Goal: Task Accomplishment & Management: Manage account settings

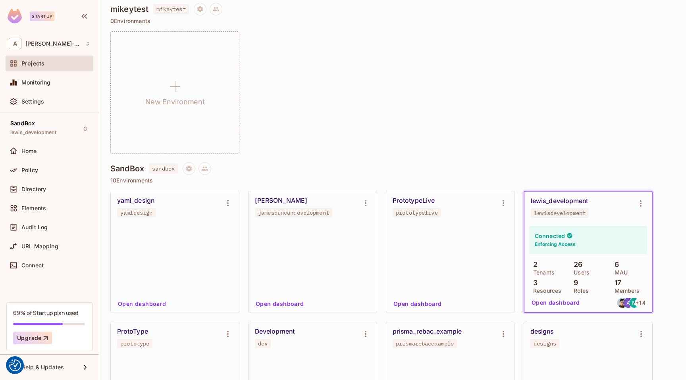
scroll to position [146, 0]
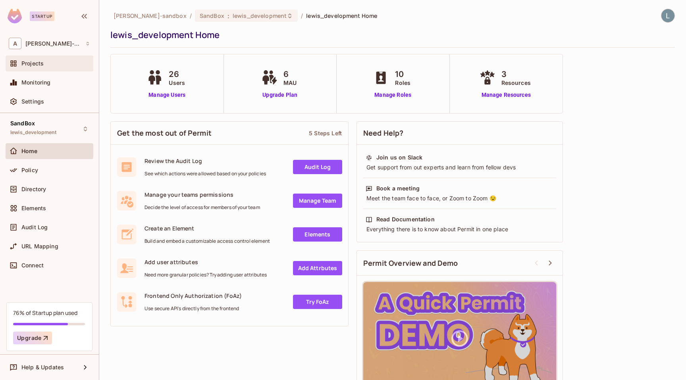
click at [32, 65] on span "Projects" at bounding box center [32, 63] width 22 height 6
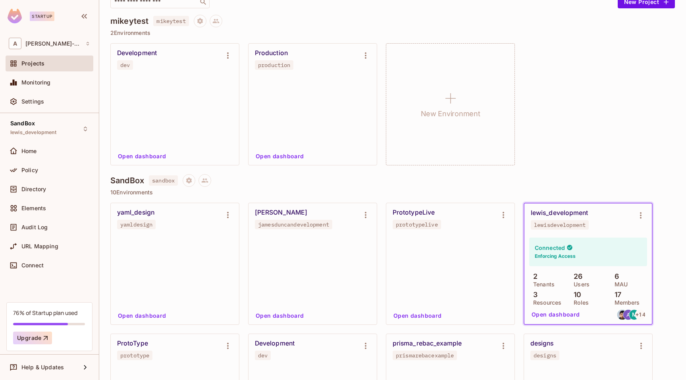
scroll to position [104, 0]
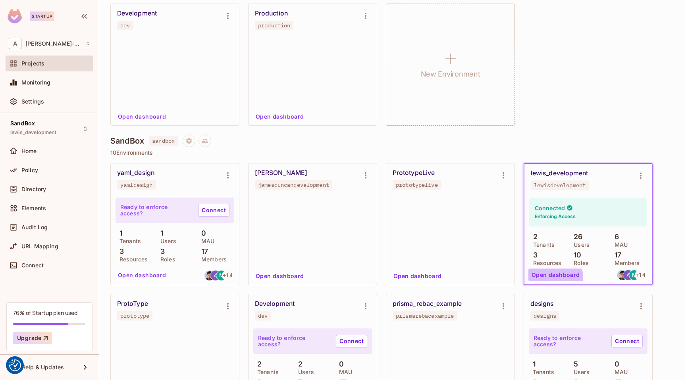
click at [549, 278] on button "Open dashboard" at bounding box center [555, 275] width 55 height 13
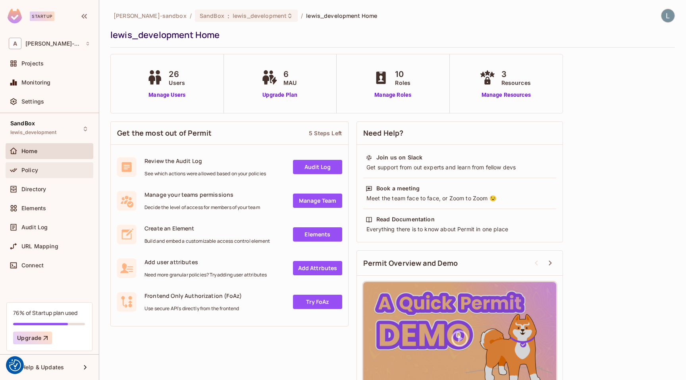
click at [39, 166] on div "Policy" at bounding box center [49, 171] width 81 height 10
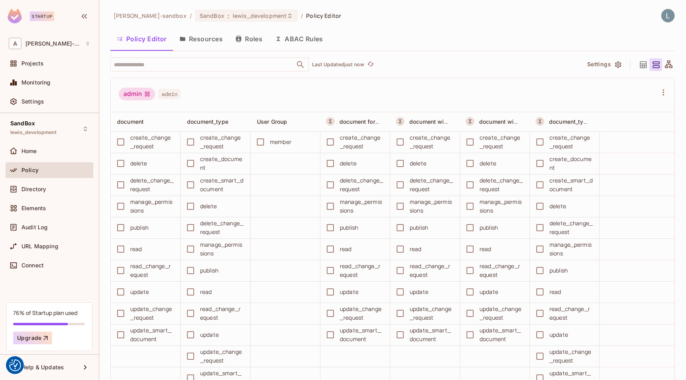
click at [306, 38] on button "ABAC Rules" at bounding box center [299, 39] width 61 height 20
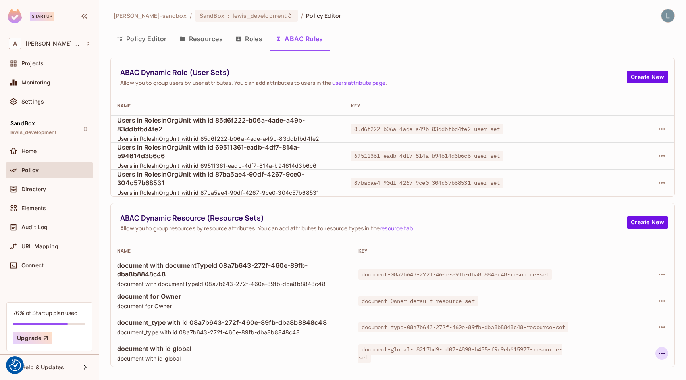
click at [659, 352] on icon "button" at bounding box center [662, 354] width 10 height 10
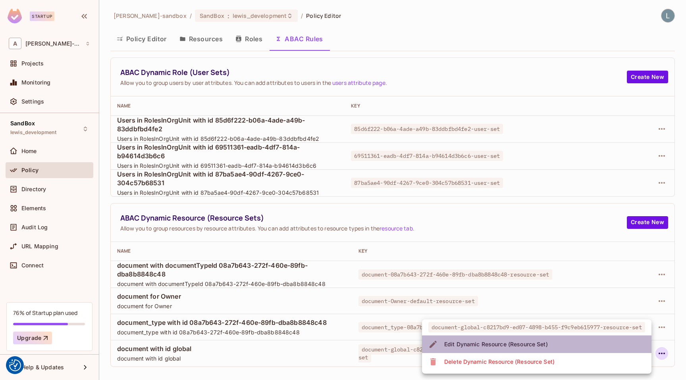
click at [519, 347] on div "Edit Dynamic Resource (Resource Set)" at bounding box center [496, 345] width 104 height 8
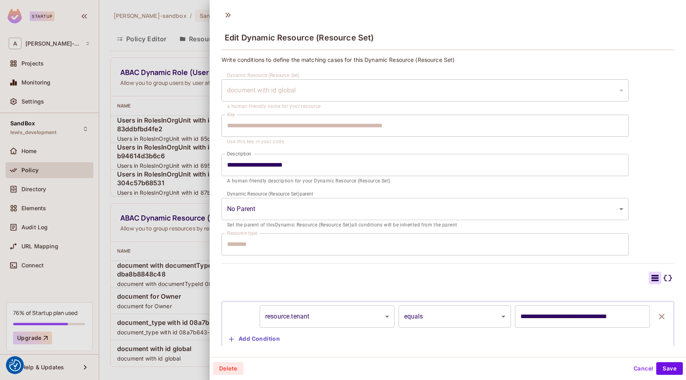
click at [193, 59] on div at bounding box center [343, 190] width 686 height 380
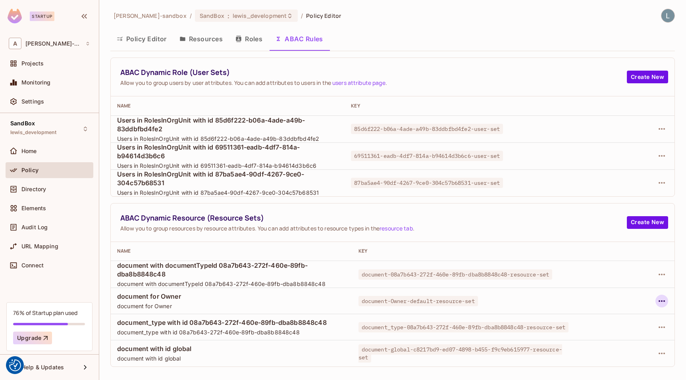
click at [664, 300] on icon "button" at bounding box center [662, 302] width 10 height 10
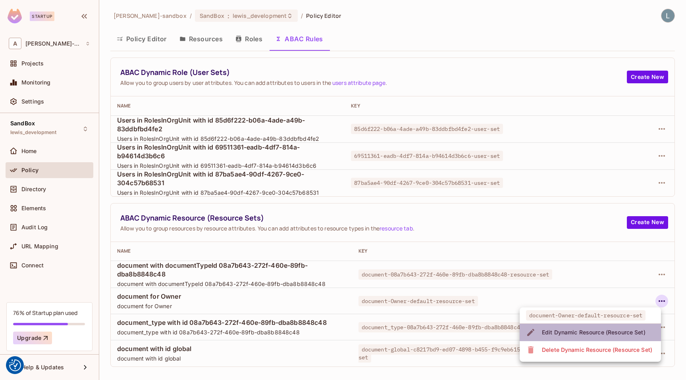
click at [603, 329] on div "Edit Dynamic Resource (Resource Set)" at bounding box center [594, 333] width 104 height 8
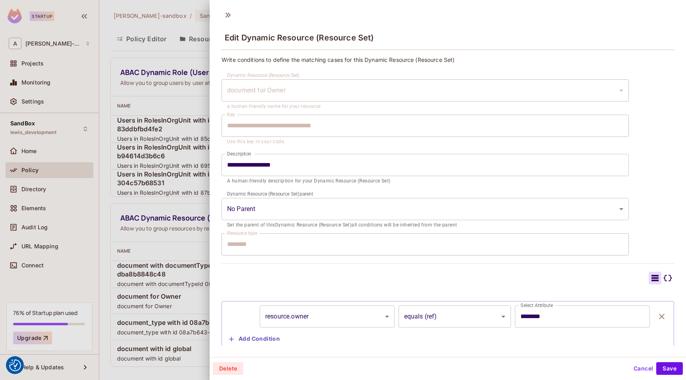
click at [181, 183] on div at bounding box center [343, 190] width 686 height 380
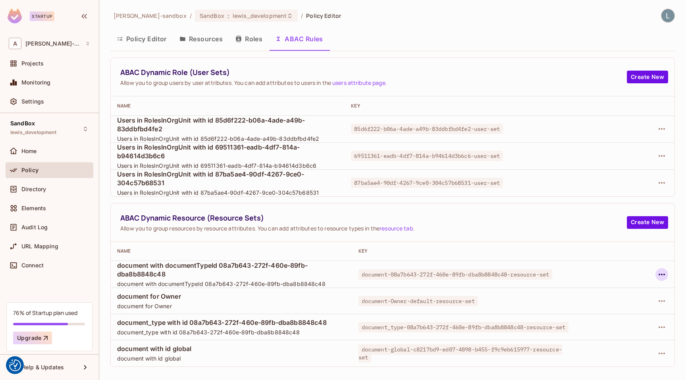
click at [664, 278] on icon "button" at bounding box center [662, 275] width 10 height 10
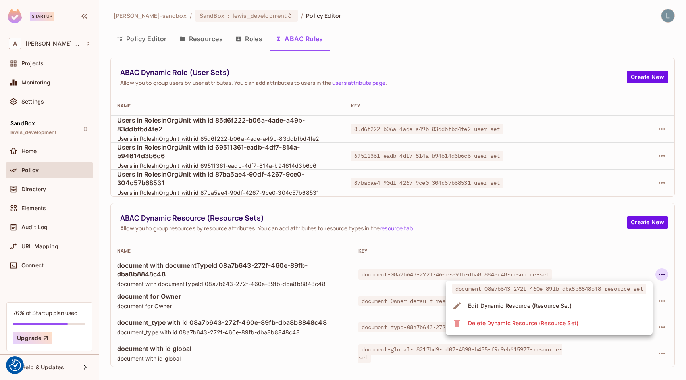
click at [549, 323] on div "Delete Dynamic Resource (Resource Set)" at bounding box center [523, 324] width 110 height 8
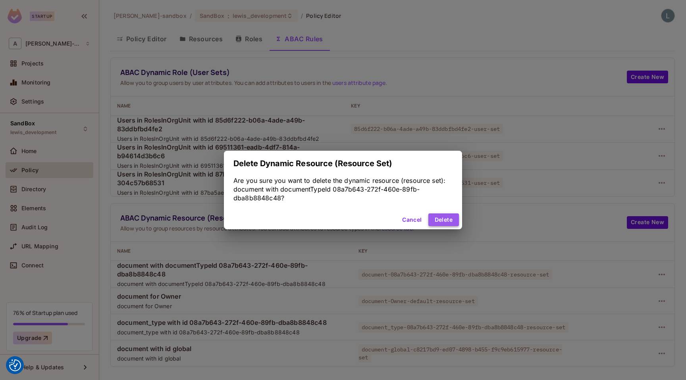
click at [446, 221] on button "Delete" at bounding box center [443, 220] width 31 height 13
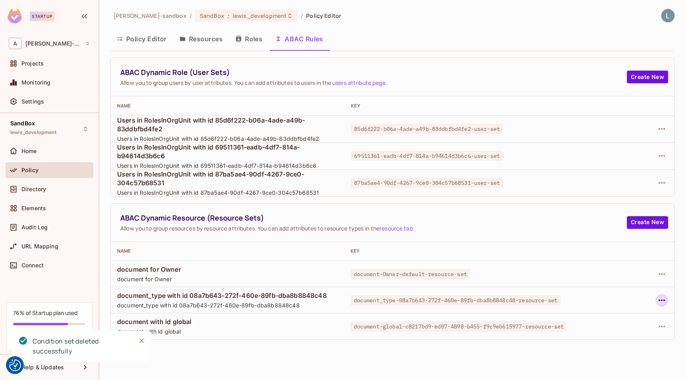
click at [663, 302] on icon "button" at bounding box center [662, 301] width 10 height 10
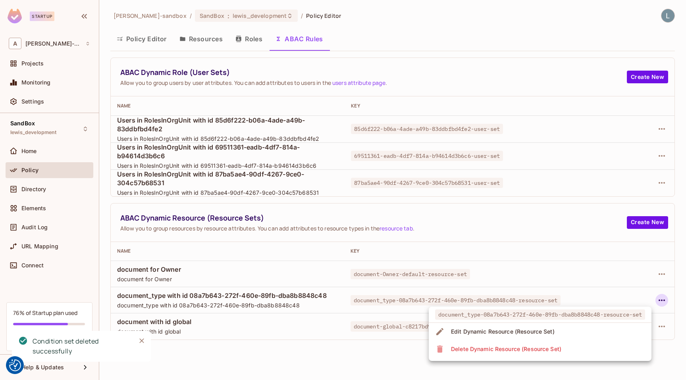
click at [554, 346] on div "Delete Dynamic Resource (Resource Set)" at bounding box center [506, 349] width 110 height 8
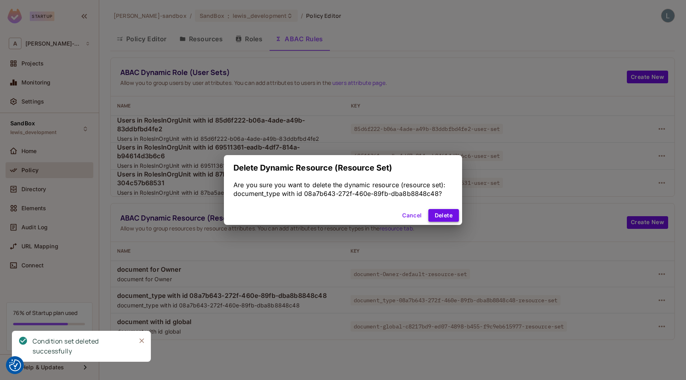
click at [444, 214] on button "Delete" at bounding box center [443, 215] width 31 height 13
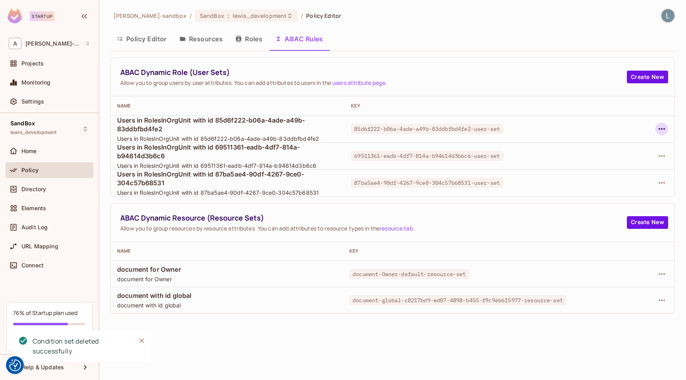
click at [665, 127] on icon "button" at bounding box center [662, 129] width 10 height 10
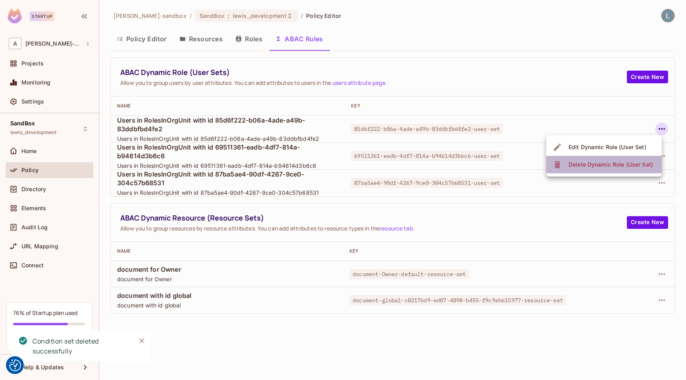
click at [620, 166] on div "Delete Dynamic Role (User Set)" at bounding box center [611, 165] width 85 height 8
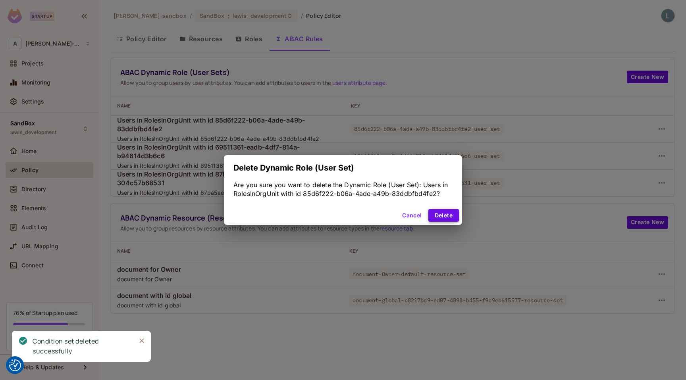
click at [442, 214] on button "Delete" at bounding box center [443, 215] width 31 height 13
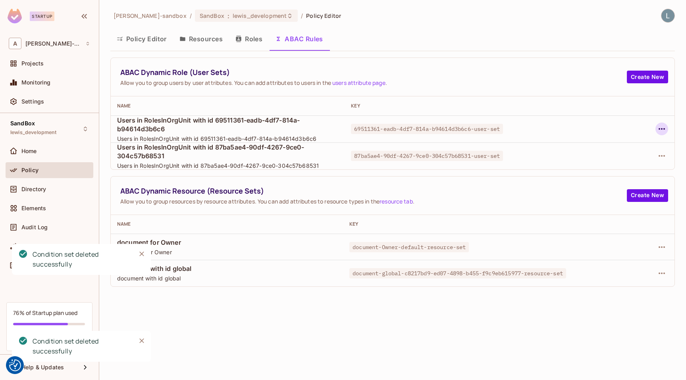
click at [656, 129] on button "button" at bounding box center [661, 129] width 13 height 13
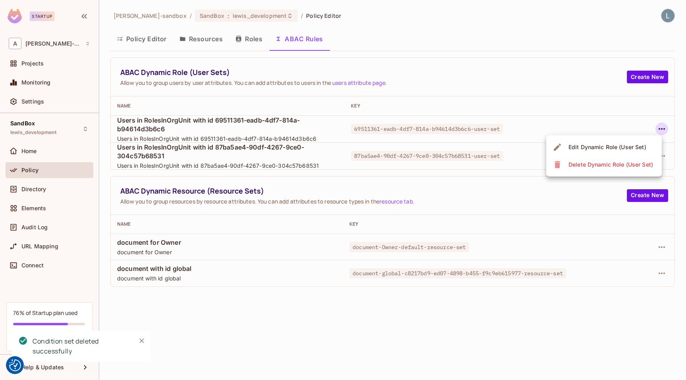
click at [641, 163] on div "Delete Dynamic Role (User Set)" at bounding box center [611, 165] width 85 height 8
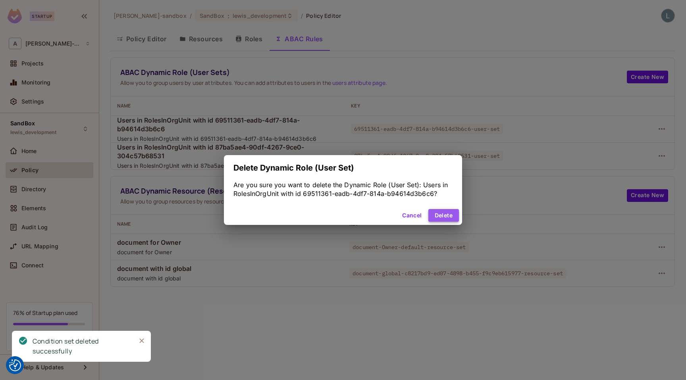
click at [443, 215] on button "Delete" at bounding box center [443, 215] width 31 height 13
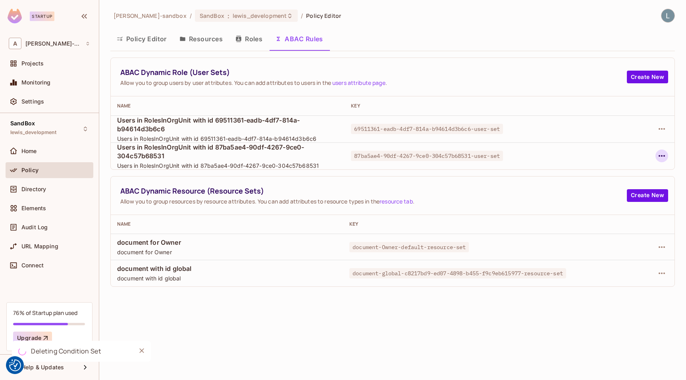
click at [660, 155] on icon "button" at bounding box center [662, 156] width 10 height 10
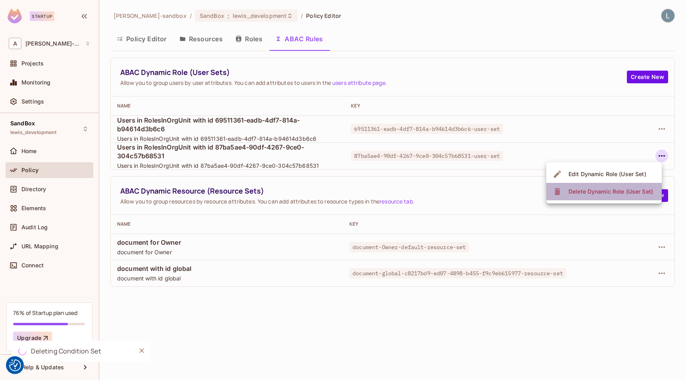
click at [572, 189] on div "Delete Dynamic Role (User Set)" at bounding box center [611, 192] width 85 height 8
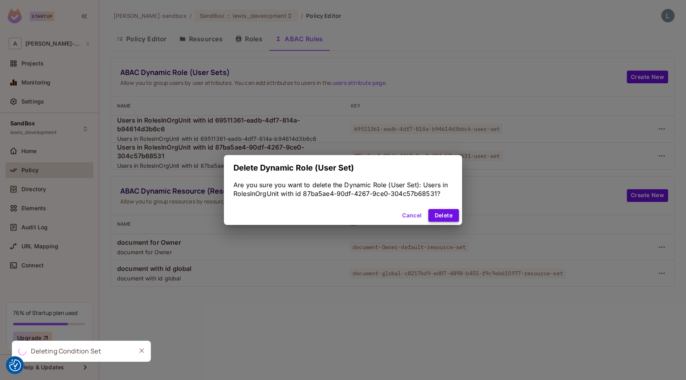
click at [440, 214] on button "Delete" at bounding box center [443, 215] width 31 height 13
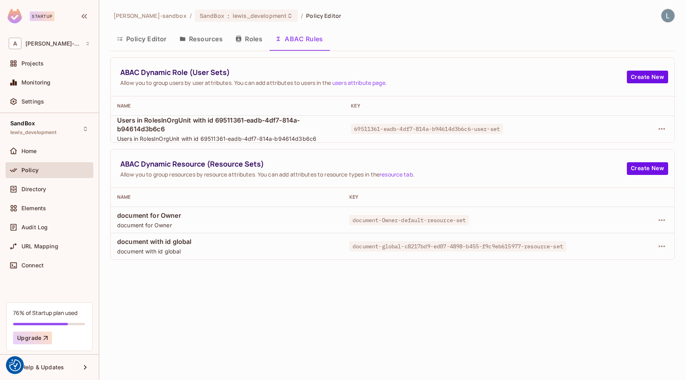
click at [471, 83] on span "Allow you to group users by user attributes. You can add attributes to users in…" at bounding box center [373, 83] width 507 height 8
click at [665, 128] on icon "button" at bounding box center [662, 129] width 10 height 10
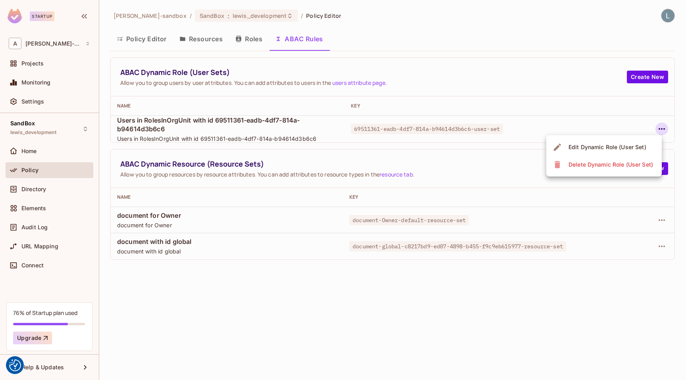
click at [596, 166] on div "Delete Dynamic Role (User Set)" at bounding box center [611, 165] width 85 height 8
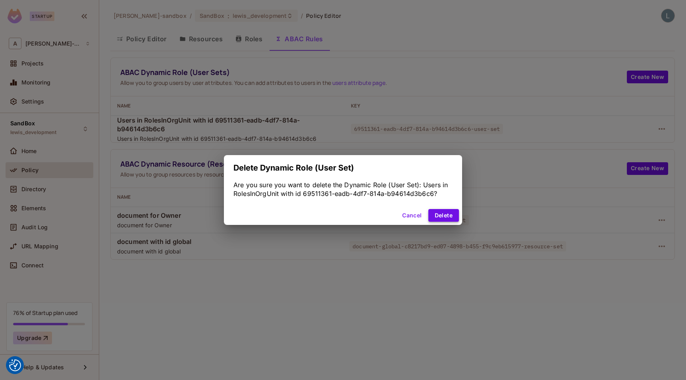
click at [446, 216] on button "Delete" at bounding box center [443, 215] width 31 height 13
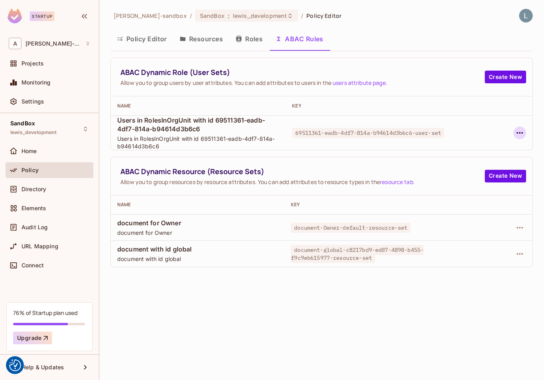
click at [523, 133] on icon "button" at bounding box center [520, 133] width 10 height 10
click at [482, 168] on div "Delete Dynamic Role (User Set)" at bounding box center [468, 169] width 85 height 8
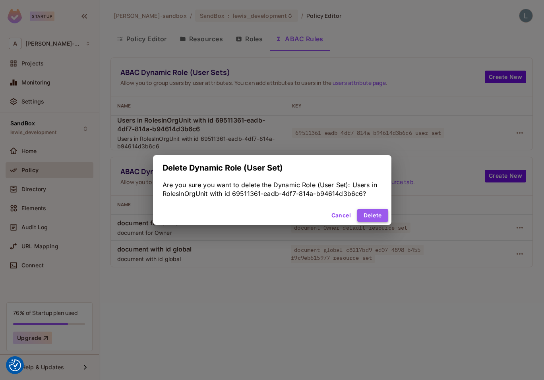
click at [374, 214] on button "Delete" at bounding box center [372, 215] width 31 height 13
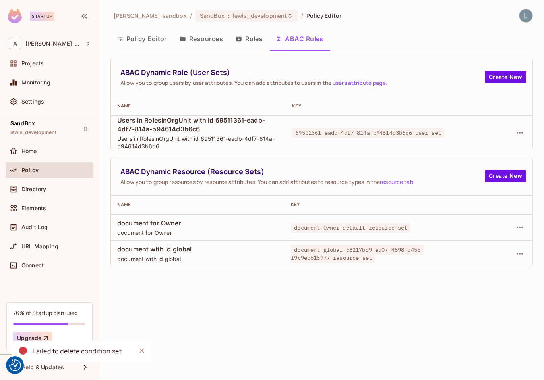
click at [199, 39] on button "Resources" at bounding box center [201, 39] width 56 height 20
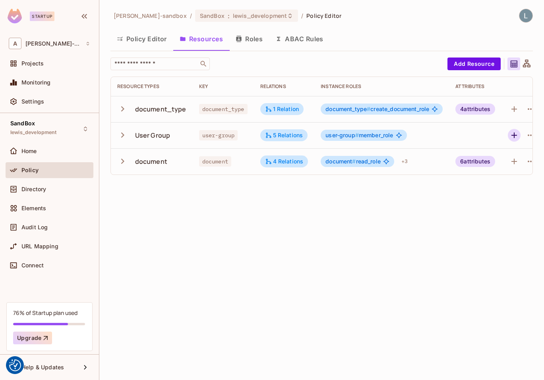
scroll to position [0, 15]
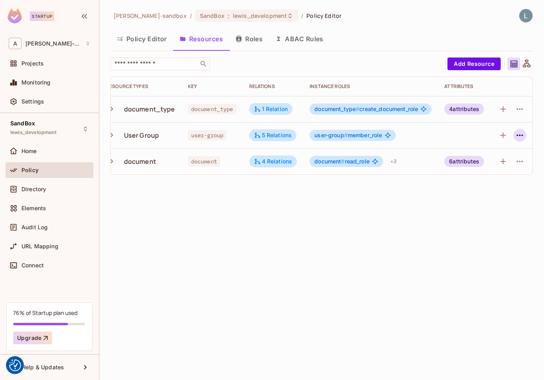
click at [520, 135] on icon "button" at bounding box center [520, 136] width 10 height 10
click at [269, 138] on div at bounding box center [272, 190] width 544 height 380
click at [270, 136] on div "5 Relations" at bounding box center [273, 135] width 38 height 7
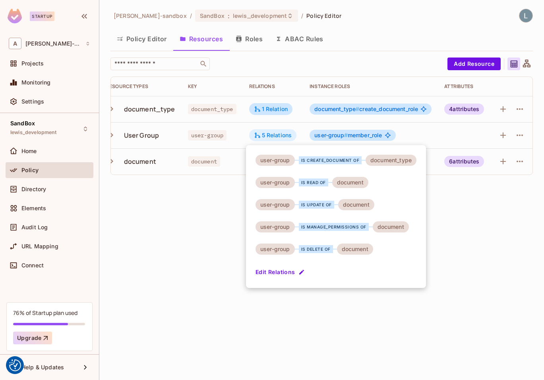
click at [270, 136] on div at bounding box center [272, 190] width 544 height 380
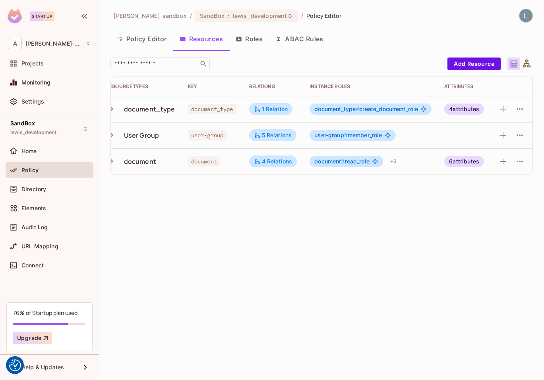
click at [232, 270] on div "alex-trustflight-sandbox / SandBox : lewis_development / Policy Editor Policy E…" at bounding box center [321, 190] width 444 height 380
click at [146, 31] on button "Policy Editor" at bounding box center [141, 39] width 63 height 20
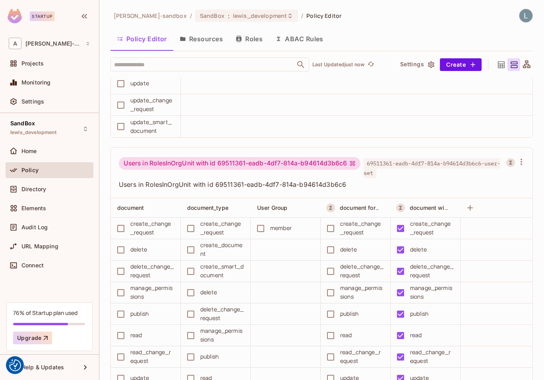
scroll to position [2804, 0]
click at [522, 164] on icon "button" at bounding box center [521, 163] width 10 height 10
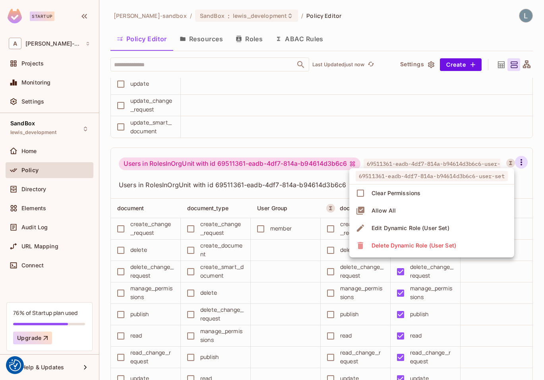
click at [401, 244] on div "Delete Dynamic Role (User Set)" at bounding box center [413, 246] width 85 height 8
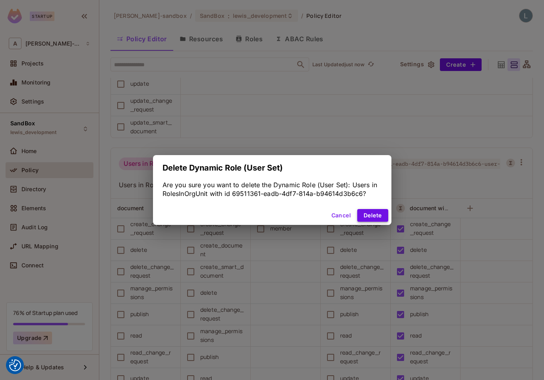
click at [370, 215] on button "Delete" at bounding box center [372, 215] width 31 height 13
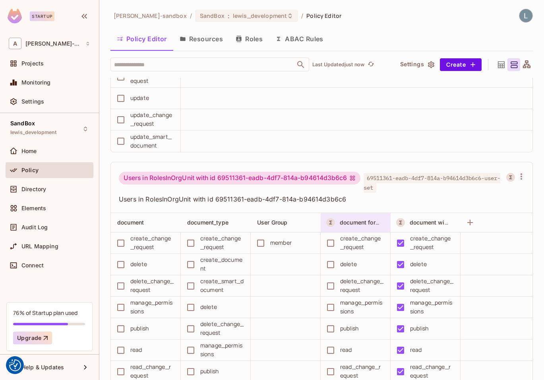
scroll to position [2753, 0]
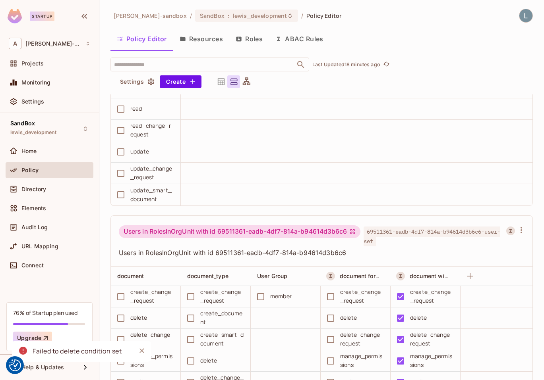
click at [305, 42] on button "ABAC Rules" at bounding box center [299, 39] width 61 height 20
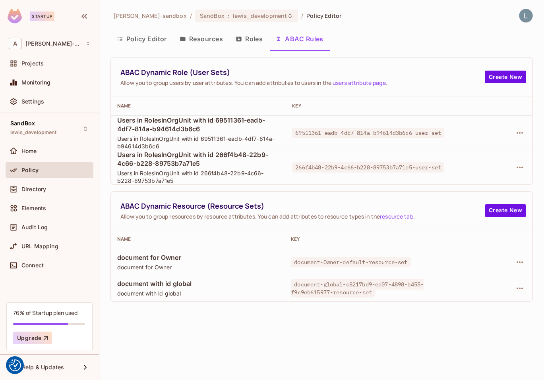
click at [154, 39] on button "Policy Editor" at bounding box center [141, 39] width 63 height 20
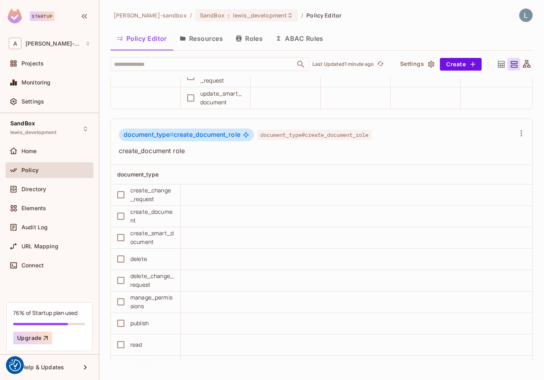
scroll to position [1463, 0]
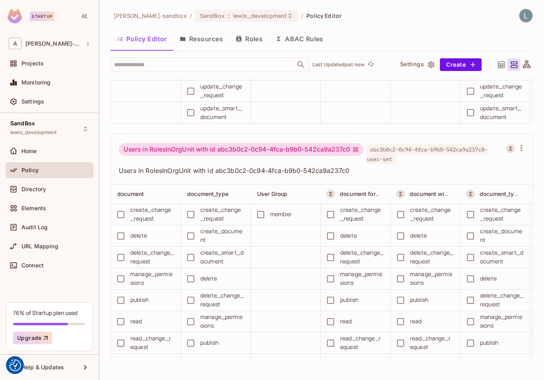
scroll to position [3696, 0]
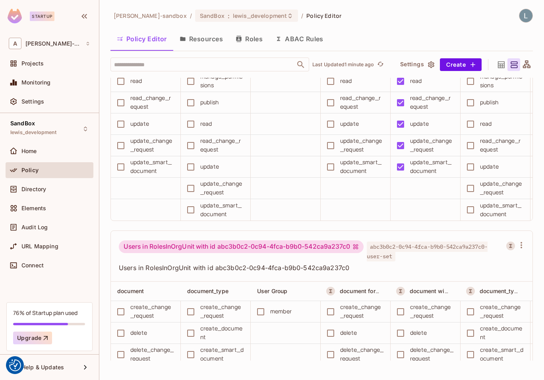
click at [382, 62] on icon "refresh" at bounding box center [380, 64] width 7 height 7
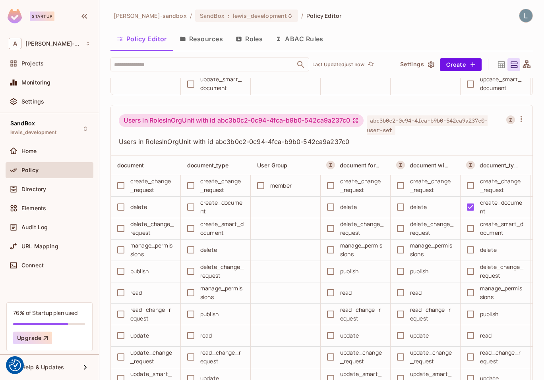
scroll to position [3835, 0]
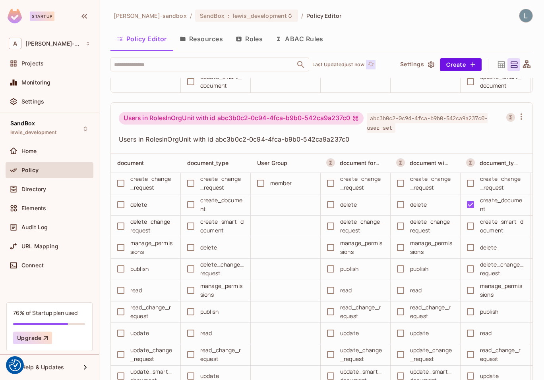
click at [371, 63] on icon "refresh" at bounding box center [370, 64] width 7 height 7
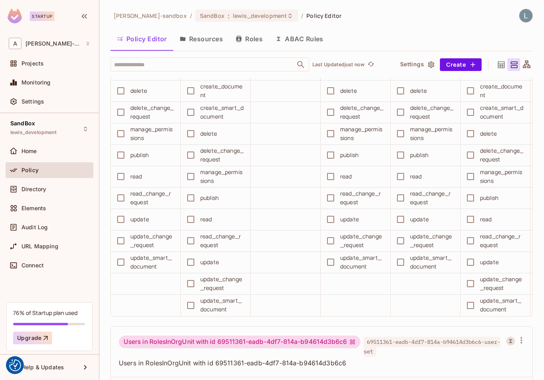
scroll to position [3209, 0]
